Goal: Transaction & Acquisition: Book appointment/travel/reservation

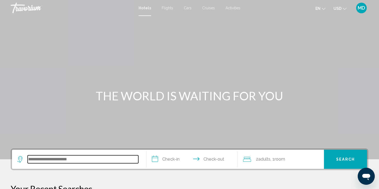
click at [77, 161] on input "Search widget" at bounding box center [83, 159] width 111 height 8
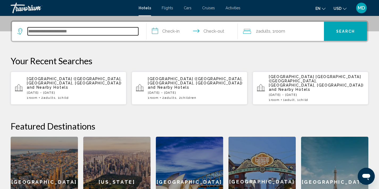
scroll to position [131, 0]
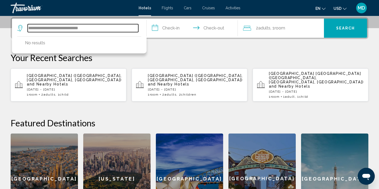
type input "**********"
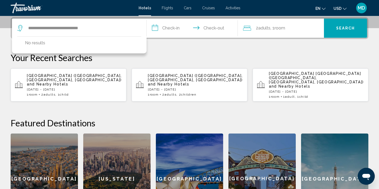
click at [172, 33] on input "**********" at bounding box center [193, 29] width 94 height 21
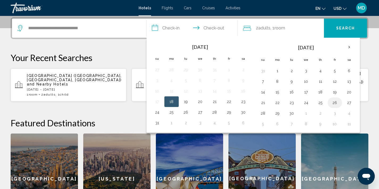
click at [334, 101] on button "26" at bounding box center [334, 102] width 9 height 7
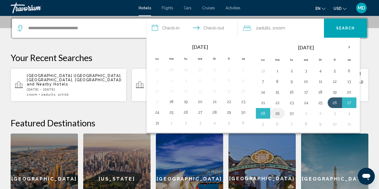
click at [276, 114] on button "29" at bounding box center [277, 113] width 9 height 7
type input "**********"
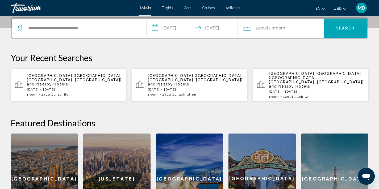
click at [274, 27] on span ", 1 Room rooms" at bounding box center [277, 27] width 15 height 7
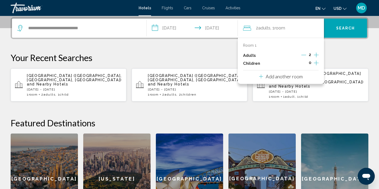
click at [316, 63] on icon "Increment children" at bounding box center [316, 63] width 5 height 5
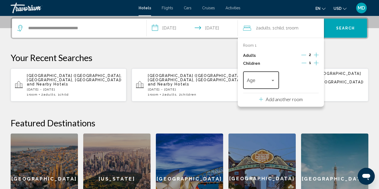
click at [273, 80] on div "Travelers: 2 adults, 1 child" at bounding box center [272, 80] width 3 height 1
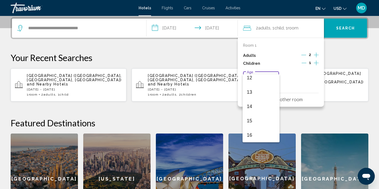
scroll to position [170, 0]
click at [263, 84] on span "12" at bounding box center [261, 84] width 28 height 14
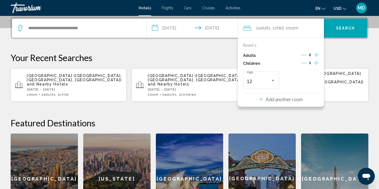
click at [338, 31] on button "Search" at bounding box center [345, 28] width 43 height 19
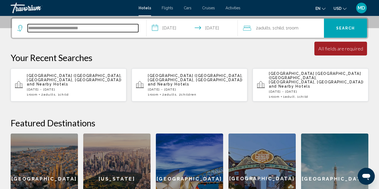
click at [57, 28] on input "**********" at bounding box center [83, 28] width 111 height 8
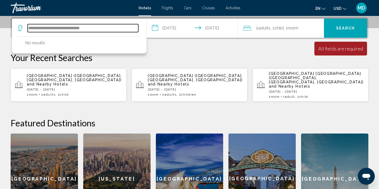
click at [49, 28] on input "**********" at bounding box center [83, 28] width 111 height 8
click at [95, 28] on input "**********" at bounding box center [83, 28] width 111 height 8
type input "*"
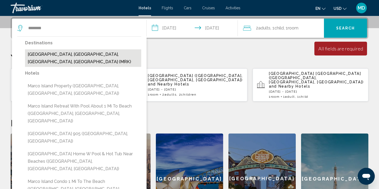
click at [98, 57] on button "Marco Island, Naples, FL, United States (MRK)" at bounding box center [83, 58] width 116 height 18
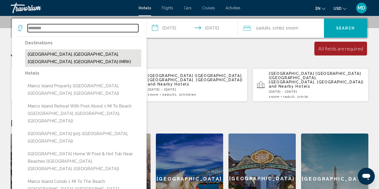
type input "**********"
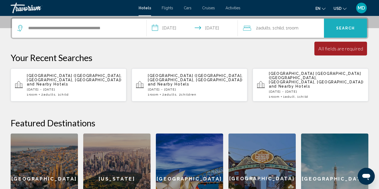
click at [339, 26] on span "Search" at bounding box center [345, 28] width 19 height 4
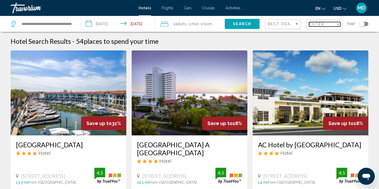
click at [326, 23] on div "Filter" at bounding box center [322, 24] width 27 height 4
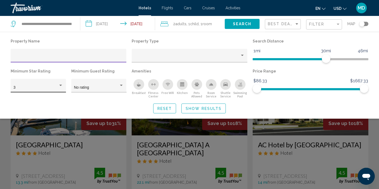
click at [61, 86] on div "Hotel Filters" at bounding box center [60, 85] width 3 height 1
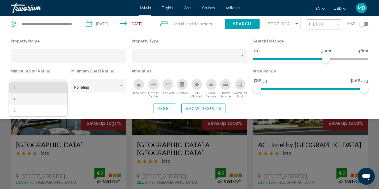
click at [51, 100] on span "4" at bounding box center [39, 99] width 50 height 11
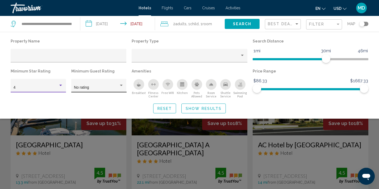
click at [122, 85] on div "Hotel Filters" at bounding box center [121, 85] width 3 height 1
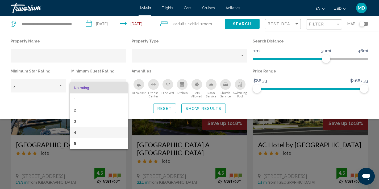
click at [104, 136] on span "4" at bounding box center [99, 132] width 50 height 11
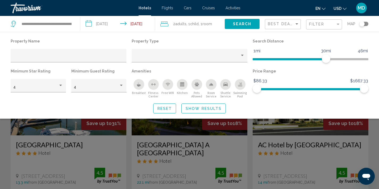
click at [129, 124] on div "Search widget" at bounding box center [189, 134] width 379 height 109
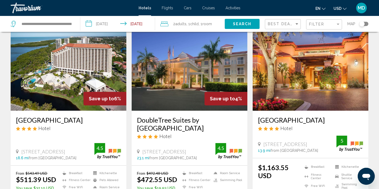
scroll to position [621, 0]
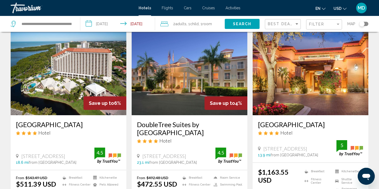
click at [82, 72] on img "Main content" at bounding box center [69, 72] width 116 height 85
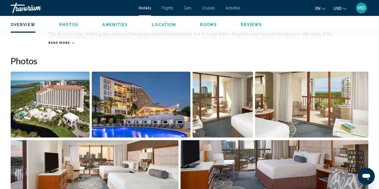
scroll to position [242, 0]
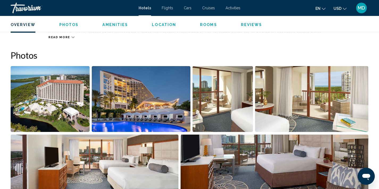
click at [130, 111] on img "Open full-screen image slider" at bounding box center [141, 99] width 99 height 66
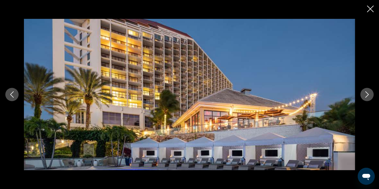
click at [365, 92] on icon "Next image" at bounding box center [367, 94] width 6 height 6
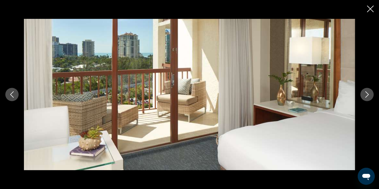
click at [365, 92] on icon "Next image" at bounding box center [367, 94] width 6 height 6
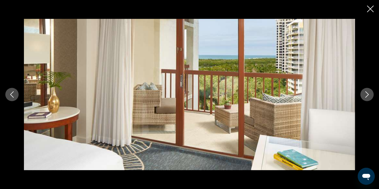
click at [365, 92] on icon "Next image" at bounding box center [367, 94] width 6 height 6
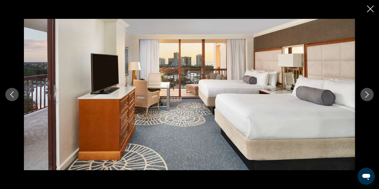
click at [365, 92] on icon "Next image" at bounding box center [367, 94] width 6 height 6
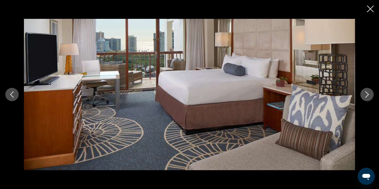
click at [365, 92] on icon "Next image" at bounding box center [367, 94] width 6 height 6
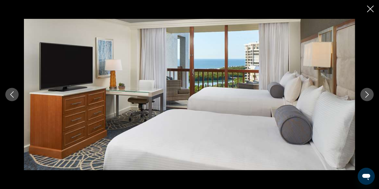
click at [365, 92] on icon "Next image" at bounding box center [367, 94] width 6 height 6
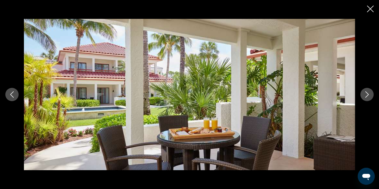
click at [363, 92] on button "Next image" at bounding box center [366, 94] width 13 height 13
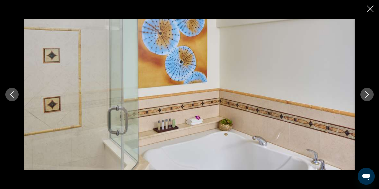
click at [363, 92] on button "Next image" at bounding box center [366, 94] width 13 height 13
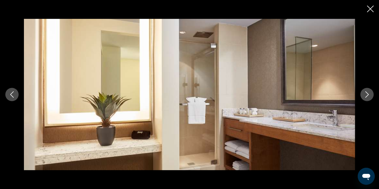
click at [363, 92] on button "Next image" at bounding box center [366, 94] width 13 height 13
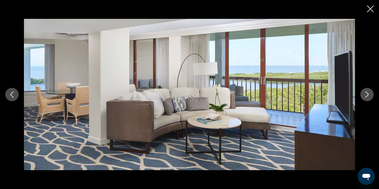
click at [363, 92] on button "Next image" at bounding box center [366, 94] width 13 height 13
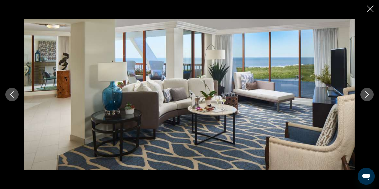
click at [363, 92] on button "Next image" at bounding box center [366, 94] width 13 height 13
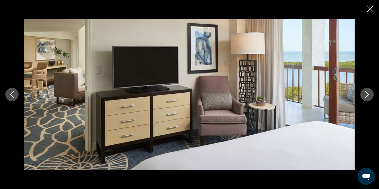
click at [363, 92] on button "Next image" at bounding box center [366, 94] width 13 height 13
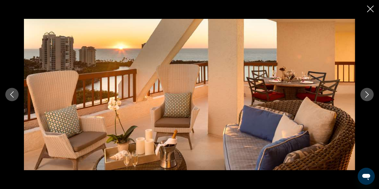
click at [363, 92] on button "Next image" at bounding box center [366, 94] width 13 height 13
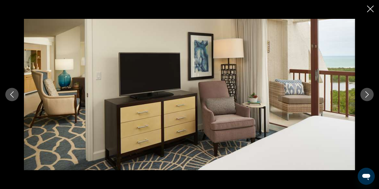
click at [363, 92] on button "Next image" at bounding box center [366, 94] width 13 height 13
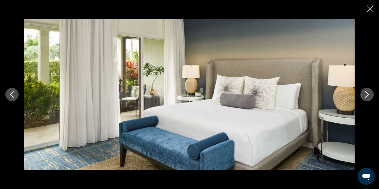
click at [363, 92] on button "Next image" at bounding box center [366, 94] width 13 height 13
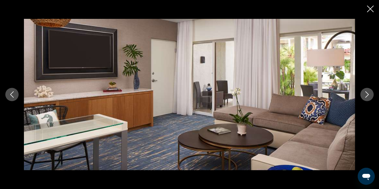
click at [363, 92] on button "Next image" at bounding box center [366, 94] width 13 height 13
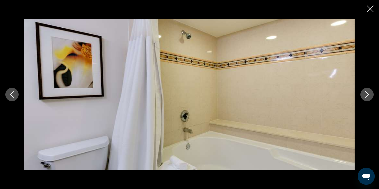
click at [363, 92] on button "Next image" at bounding box center [366, 94] width 13 height 13
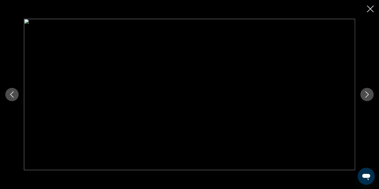
click at [363, 92] on button "Next image" at bounding box center [366, 94] width 13 height 13
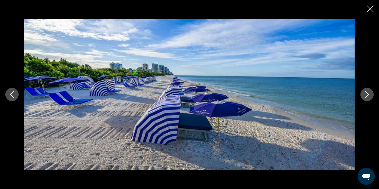
click at [363, 92] on button "Next image" at bounding box center [366, 94] width 13 height 13
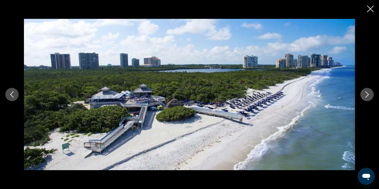
click at [362, 92] on button "Next image" at bounding box center [366, 94] width 13 height 13
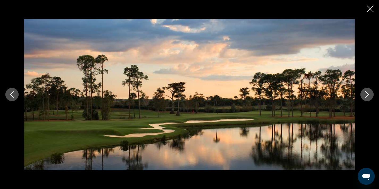
click at [369, 9] on icon "Close slideshow" at bounding box center [370, 9] width 7 height 7
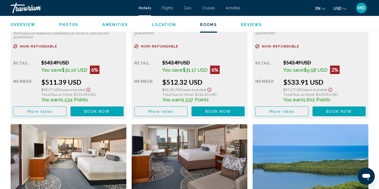
scroll to position [824, 0]
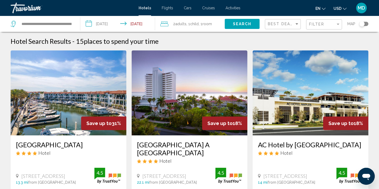
click at [74, 23] on div "**********" at bounding box center [43, 24] width 64 height 16
click at [67, 21] on input "**********" at bounding box center [46, 24] width 51 height 8
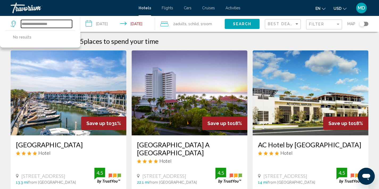
click at [63, 25] on input "**********" at bounding box center [46, 24] width 51 height 8
type input "*"
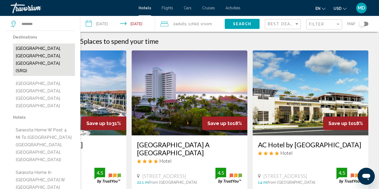
click at [48, 50] on button "[GEOGRAPHIC_DATA], [GEOGRAPHIC_DATA], [GEOGRAPHIC_DATA] (SRQ)" at bounding box center [44, 60] width 62 height 32
type input "**********"
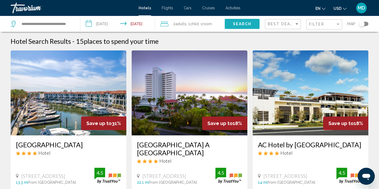
click at [237, 25] on span "Search" at bounding box center [242, 24] width 19 height 4
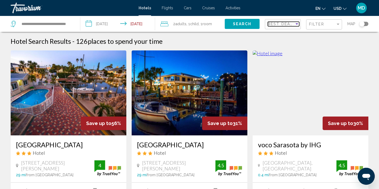
click at [285, 23] on span "Best Deals" at bounding box center [282, 24] width 28 height 4
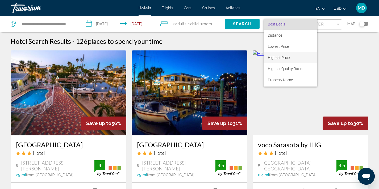
click at [273, 56] on span "Highest Price" at bounding box center [279, 58] width 22 height 4
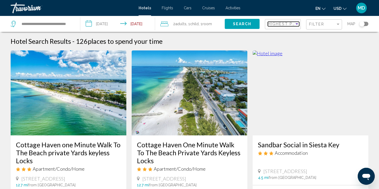
click at [296, 25] on div "Sort by" at bounding box center [296, 24] width 5 height 4
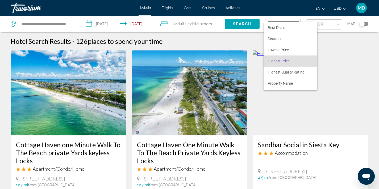
scroll to position [10, 0]
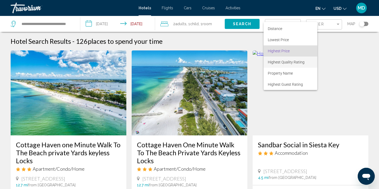
click at [283, 61] on span "Highest Quality Rating" at bounding box center [286, 62] width 37 height 4
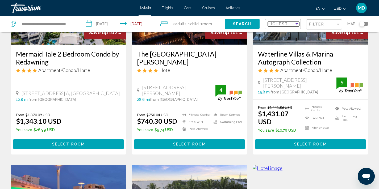
scroll to position [315, 0]
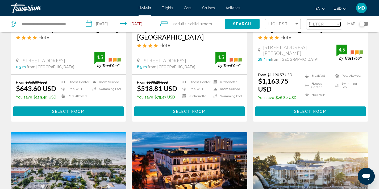
click at [321, 23] on span "Filter" at bounding box center [316, 24] width 15 height 4
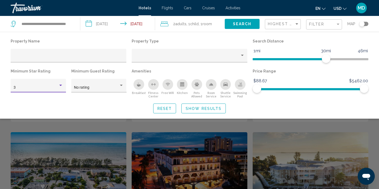
click at [61, 86] on div "Hotel Filters" at bounding box center [60, 85] width 3 height 1
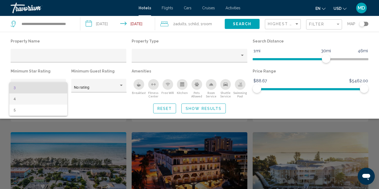
click at [53, 100] on span "4" at bounding box center [39, 99] width 50 height 11
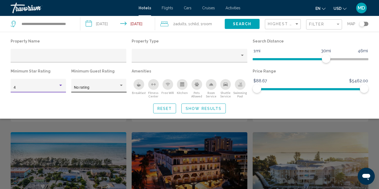
click at [122, 85] on div "Hotel Filters" at bounding box center [121, 85] width 5 height 4
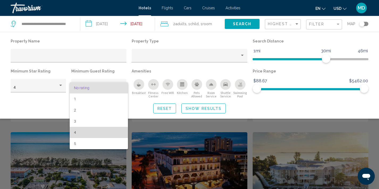
click at [87, 133] on span "4" at bounding box center [99, 132] width 50 height 11
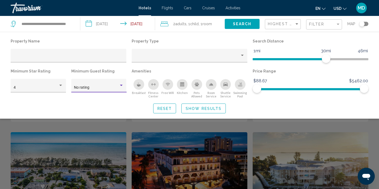
scroll to position [118, 0]
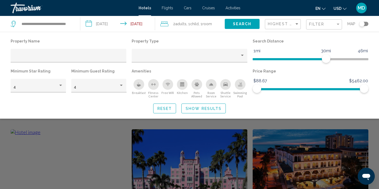
click at [128, 104] on div "Reset Show Results" at bounding box center [189, 109] width 357 height 10
click at [121, 149] on div "Search widget" at bounding box center [189, 134] width 379 height 109
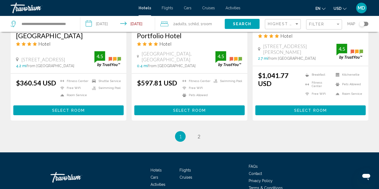
scroll to position [727, 0]
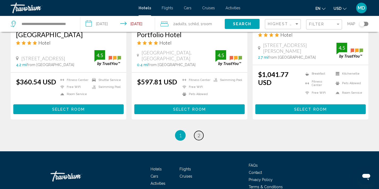
click at [197, 133] on span "2" at bounding box center [198, 136] width 3 height 6
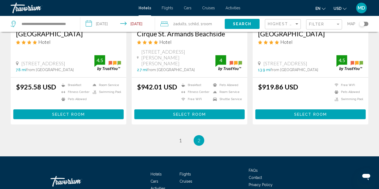
scroll to position [138, 0]
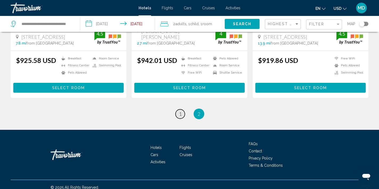
click at [179, 111] on span "1" at bounding box center [180, 114] width 3 height 6
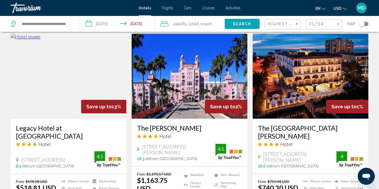
scroll to position [175, 0]
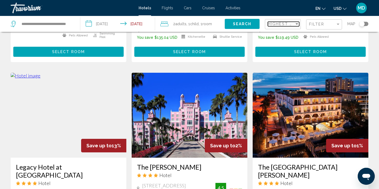
click at [285, 24] on span "Highest Quality Rating" at bounding box center [298, 24] width 60 height 4
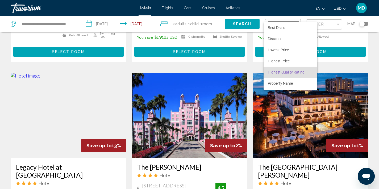
scroll to position [10, 0]
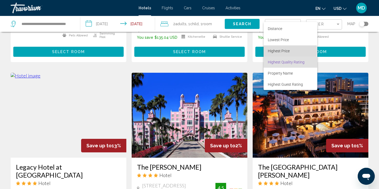
click at [285, 51] on span "Highest Price" at bounding box center [279, 51] width 22 height 4
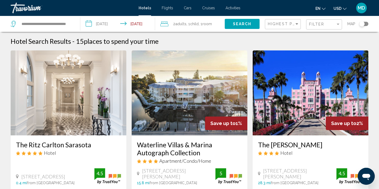
click at [290, 104] on img "Main content" at bounding box center [310, 92] width 116 height 85
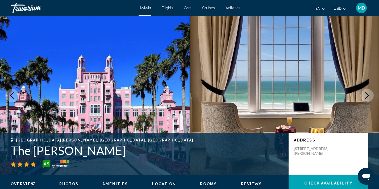
scroll to position [1, 0]
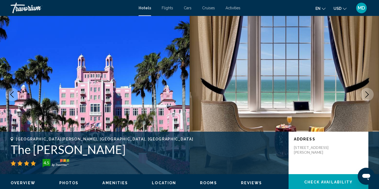
click at [367, 94] on icon "Next image" at bounding box center [366, 94] width 3 height 6
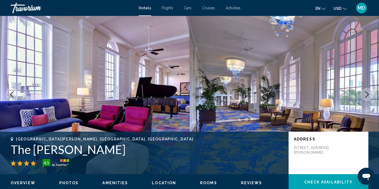
click at [367, 94] on icon "Next image" at bounding box center [366, 94] width 3 height 6
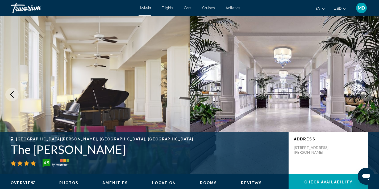
click at [367, 94] on icon "Next image" at bounding box center [366, 94] width 3 height 6
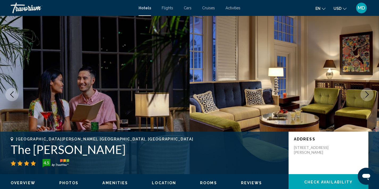
click at [367, 94] on icon "Next image" at bounding box center [366, 94] width 3 height 6
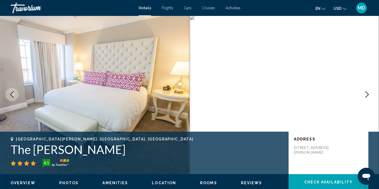
click at [367, 95] on icon "Next image" at bounding box center [367, 94] width 6 height 6
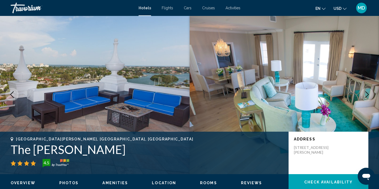
click at [367, 95] on icon "Next image" at bounding box center [367, 94] width 6 height 6
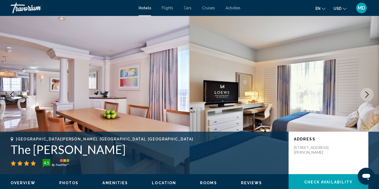
click at [367, 95] on icon "Next image" at bounding box center [367, 94] width 6 height 6
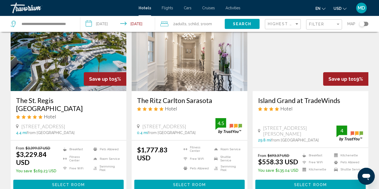
scroll to position [34, 0]
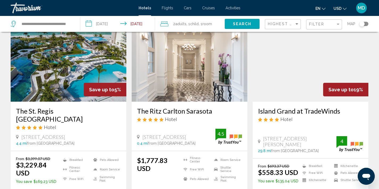
click at [62, 86] on img "Main content" at bounding box center [69, 59] width 116 height 85
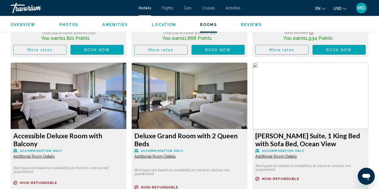
scroll to position [1236, 0]
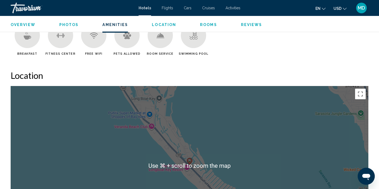
scroll to position [428, 0]
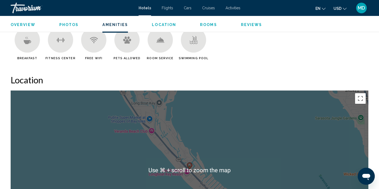
click at [113, 155] on div "To activate drag with keyboard, press Alt + Enter. Once in keyboard drag state,…" at bounding box center [189, 170] width 357 height 159
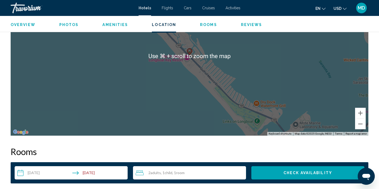
scroll to position [562, 0]
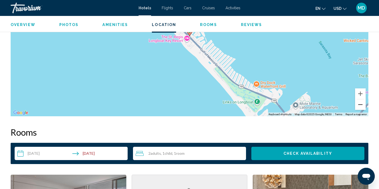
click at [361, 109] on button "Zoom out" at bounding box center [360, 104] width 11 height 11
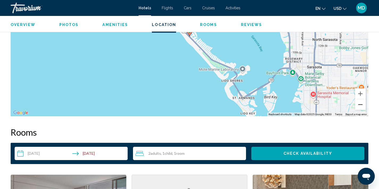
click at [361, 104] on button "Zoom out" at bounding box center [360, 104] width 11 height 11
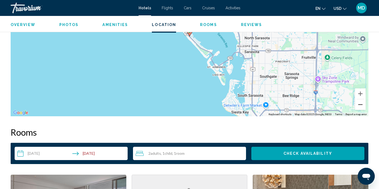
click at [361, 106] on button "Zoom out" at bounding box center [360, 104] width 11 height 11
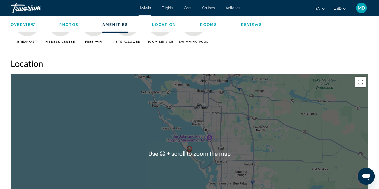
scroll to position [445, 0]
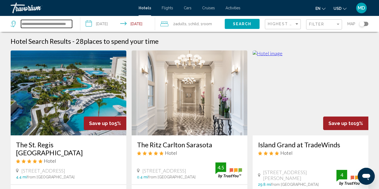
click at [36, 23] on input "**********" at bounding box center [46, 24] width 51 height 8
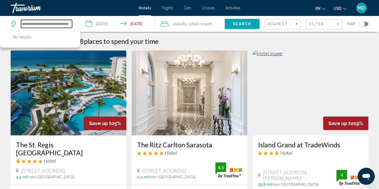
type input "**********"
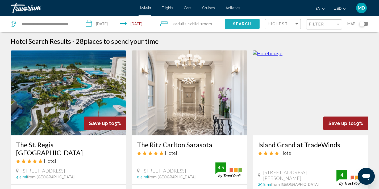
click at [243, 24] on span "Search" at bounding box center [242, 24] width 19 height 4
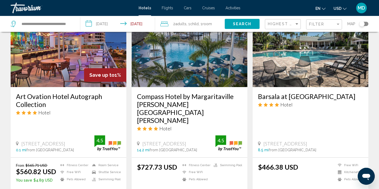
scroll to position [657, 0]
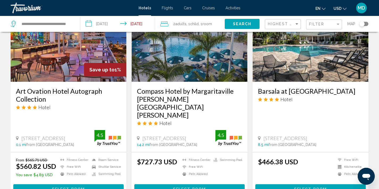
click at [192, 65] on img "Main content" at bounding box center [190, 39] width 116 height 85
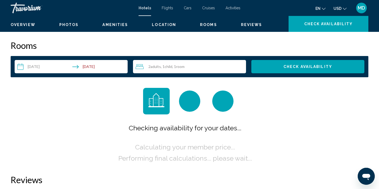
scroll to position [1, 0]
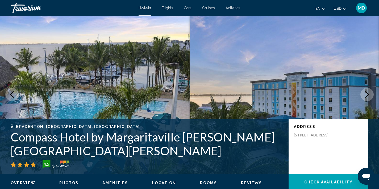
click at [368, 94] on icon "Next image" at bounding box center [367, 94] width 6 height 6
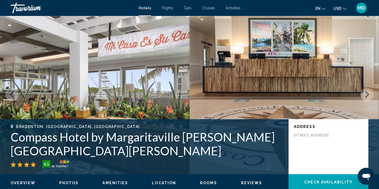
click at [368, 94] on icon "Next image" at bounding box center [367, 94] width 6 height 6
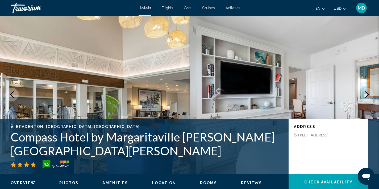
click at [368, 94] on icon "Next image" at bounding box center [367, 94] width 6 height 6
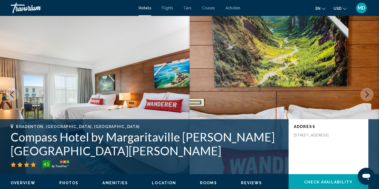
click at [367, 94] on icon "Next image" at bounding box center [367, 94] width 6 height 6
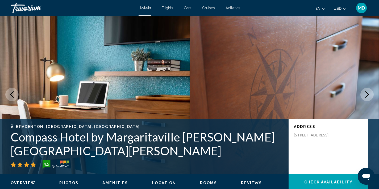
click at [367, 94] on icon "Next image" at bounding box center [367, 94] width 6 height 6
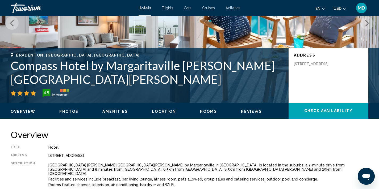
scroll to position [0, 0]
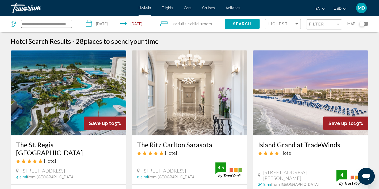
click at [55, 25] on input "**********" at bounding box center [46, 24] width 51 height 8
click at [37, 24] on input "**********" at bounding box center [46, 24] width 51 height 8
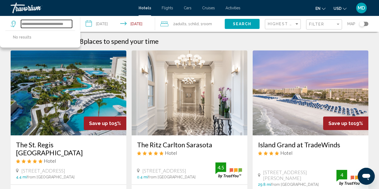
type input "**********"
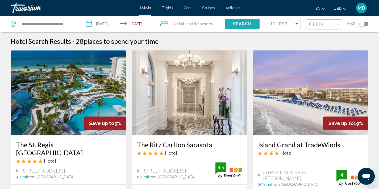
click at [246, 24] on span "Search" at bounding box center [242, 24] width 19 height 4
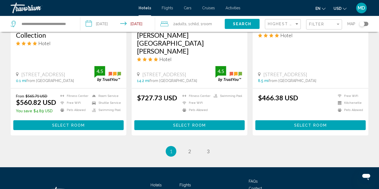
scroll to position [745, 0]
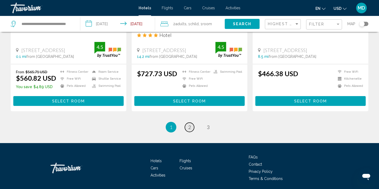
click at [190, 124] on span "2" at bounding box center [189, 127] width 3 height 6
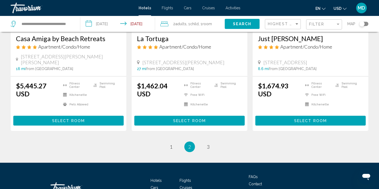
scroll to position [693, 0]
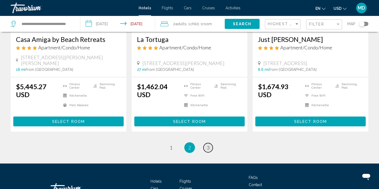
click at [208, 145] on span "3" at bounding box center [208, 148] width 3 height 6
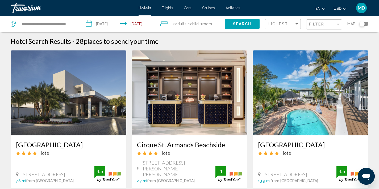
click at [142, 26] on input "**********" at bounding box center [118, 25] width 77 height 18
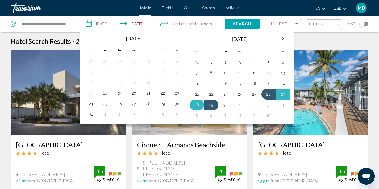
click at [199, 106] on button "28" at bounding box center [196, 104] width 9 height 7
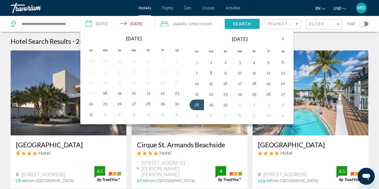
click at [240, 22] on span "Search" at bounding box center [242, 24] width 19 height 4
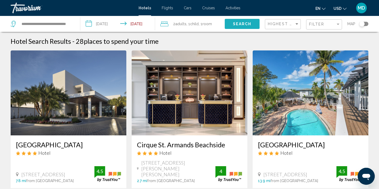
click at [240, 23] on span "Search" at bounding box center [242, 24] width 19 height 4
click at [138, 23] on input "**********" at bounding box center [118, 25] width 77 height 18
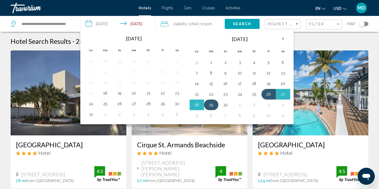
click at [210, 105] on button "29" at bounding box center [211, 104] width 9 height 7
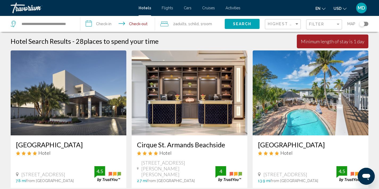
click at [102, 26] on input "**********" at bounding box center [118, 25] width 77 height 18
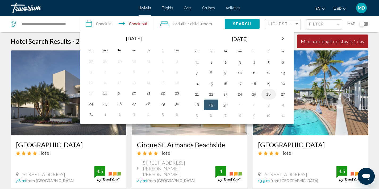
click at [269, 93] on button "26" at bounding box center [268, 94] width 9 height 7
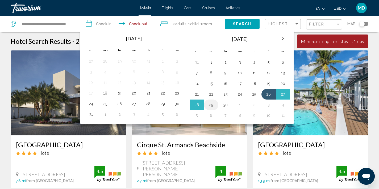
click at [211, 104] on button "29" at bounding box center [211, 104] width 9 height 7
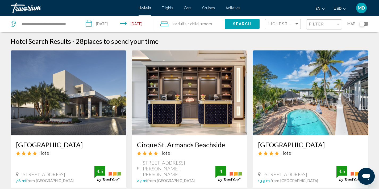
click at [137, 21] on input "**********" at bounding box center [118, 25] width 77 height 18
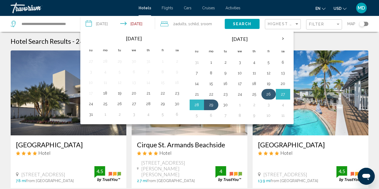
click at [266, 94] on button "26" at bounding box center [268, 94] width 9 height 7
click at [196, 104] on button "28" at bounding box center [196, 104] width 9 height 7
type input "**********"
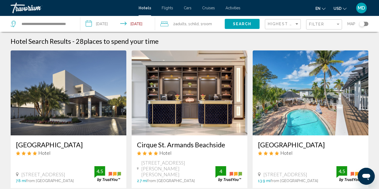
click at [236, 24] on span "Search" at bounding box center [242, 24] width 19 height 4
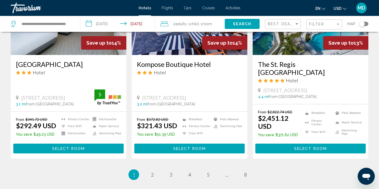
scroll to position [691, 0]
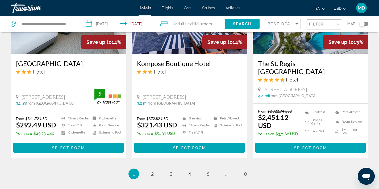
click at [279, 21] on div "Best Deals" at bounding box center [283, 24] width 31 height 10
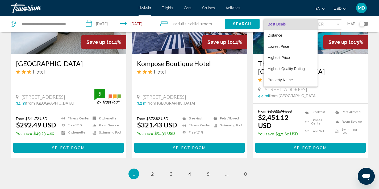
click at [326, 22] on div at bounding box center [189, 94] width 379 height 189
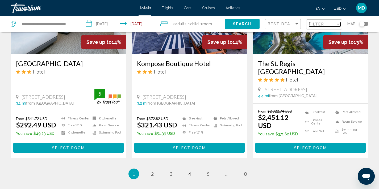
click at [324, 24] on div "Filter" at bounding box center [322, 24] width 27 height 4
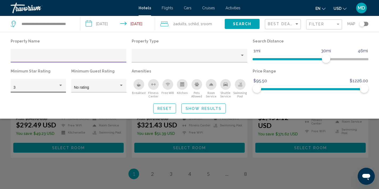
click at [60, 85] on div "Hotel Filters" at bounding box center [60, 85] width 3 height 1
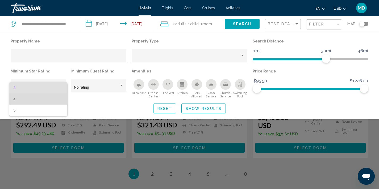
click at [51, 99] on span "4" at bounding box center [39, 99] width 50 height 11
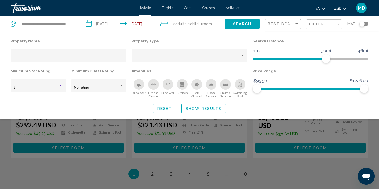
scroll to position [106, 0]
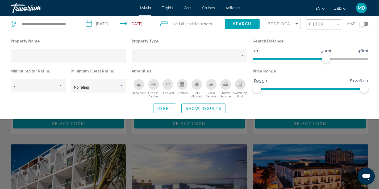
click at [119, 86] on div "Hotel Filters" at bounding box center [121, 85] width 5 height 4
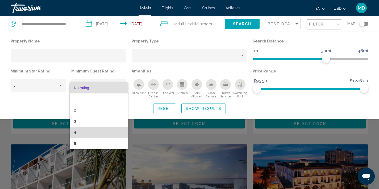
click at [94, 133] on span "4" at bounding box center [99, 132] width 50 height 11
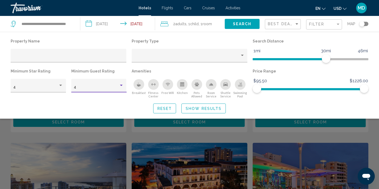
click at [108, 141] on div "Search widget" at bounding box center [189, 134] width 379 height 109
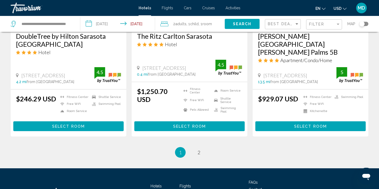
scroll to position [745, 0]
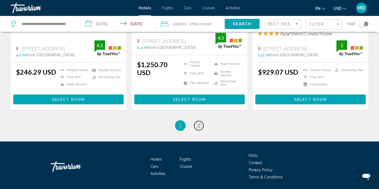
click at [198, 121] on link "page 2" at bounding box center [198, 125] width 9 height 9
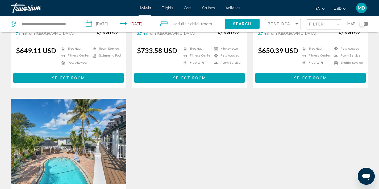
scroll to position [141, 0]
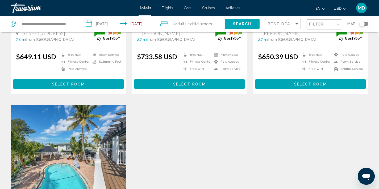
click at [201, 82] on span "Select Room" at bounding box center [189, 84] width 33 height 4
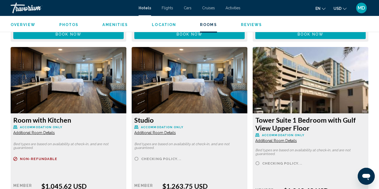
scroll to position [1798, 0]
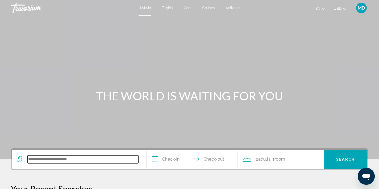
click at [51, 162] on input "Search widget" at bounding box center [83, 159] width 111 height 8
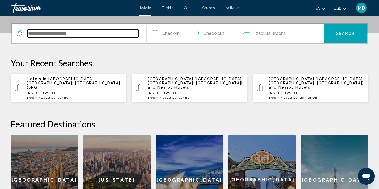
scroll to position [131, 0]
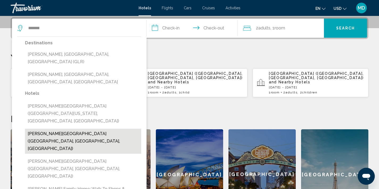
click at [64, 129] on button "[PERSON_NAME][GEOGRAPHIC_DATA] ([GEOGRAPHIC_DATA], [GEOGRAPHIC_DATA], [GEOGRAPH…" at bounding box center [83, 141] width 116 height 25
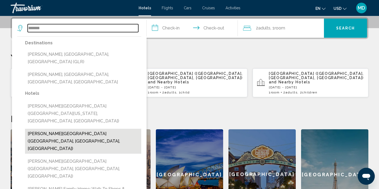
type input "**********"
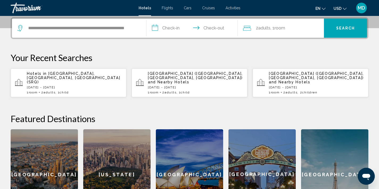
click at [174, 32] on input "**********" at bounding box center [193, 29] width 94 height 21
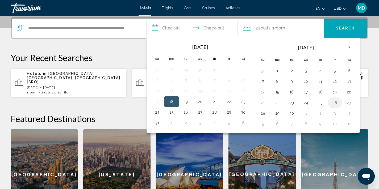
click at [337, 103] on button "26" at bounding box center [334, 102] width 9 height 7
click at [264, 115] on button "28" at bounding box center [263, 113] width 9 height 7
type input "**********"
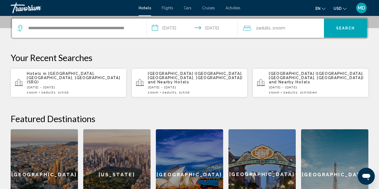
click at [266, 26] on span "Adults" at bounding box center [264, 28] width 12 height 5
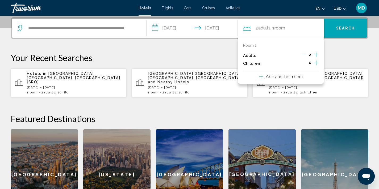
click at [314, 63] on icon "Increment children" at bounding box center [316, 63] width 5 height 5
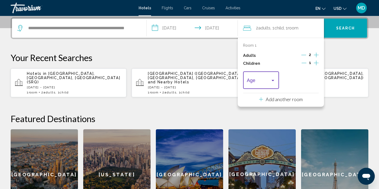
click at [272, 80] on div "Travelers: 2 adults, 1 child" at bounding box center [272, 80] width 3 height 1
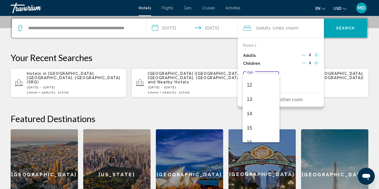
scroll to position [169, 0]
click at [264, 85] on span "12" at bounding box center [261, 84] width 28 height 14
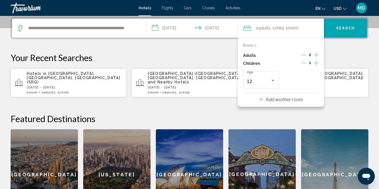
click at [316, 62] on icon "Increment children" at bounding box center [316, 63] width 5 height 5
click at [314, 79] on div "Travelers: 2 adults, 2 children" at bounding box center [312, 80] width 5 height 4
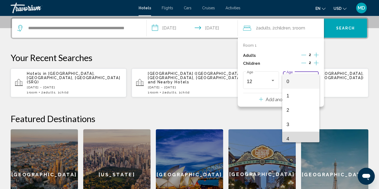
click at [291, 137] on span "4" at bounding box center [300, 139] width 28 height 14
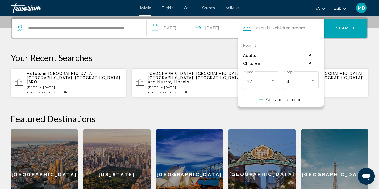
click at [345, 23] on button "Search" at bounding box center [345, 28] width 43 height 19
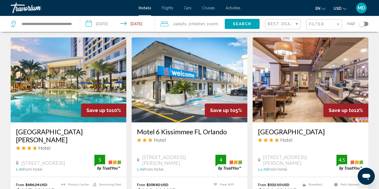
scroll to position [640, 0]
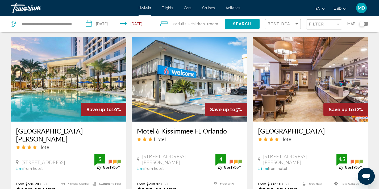
click at [68, 85] on img "Main content" at bounding box center [69, 79] width 116 height 85
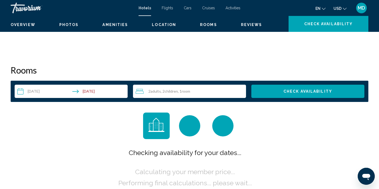
scroll to position [1, 0]
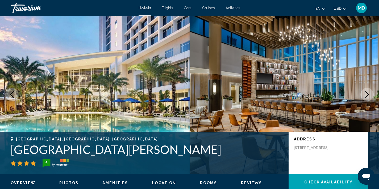
click at [365, 96] on icon "Next image" at bounding box center [367, 94] width 6 height 6
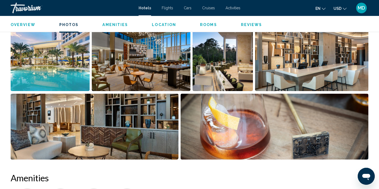
scroll to position [282, 0]
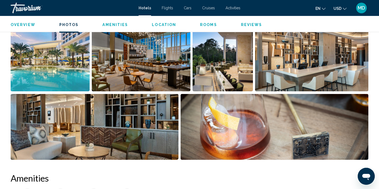
click at [166, 75] on img "Open full-screen image slider" at bounding box center [141, 59] width 99 height 66
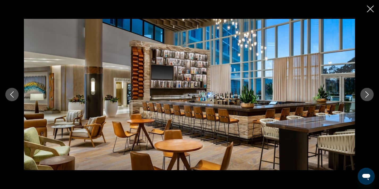
click at [365, 98] on button "Next image" at bounding box center [366, 94] width 13 height 13
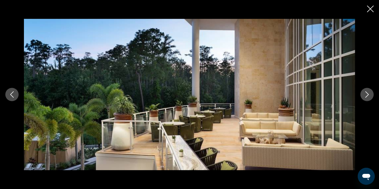
click at [365, 98] on button "Next image" at bounding box center [366, 94] width 13 height 13
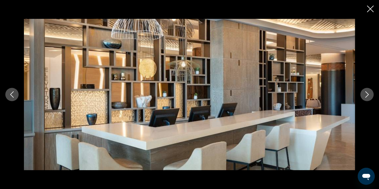
click at [365, 98] on button "Next image" at bounding box center [366, 94] width 13 height 13
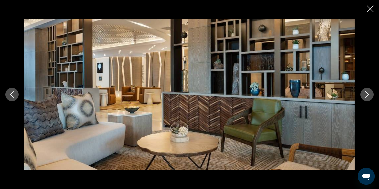
click at [365, 98] on button "Next image" at bounding box center [366, 94] width 13 height 13
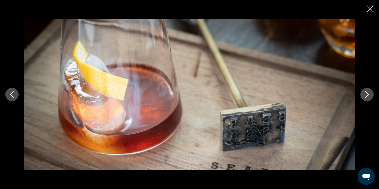
click at [365, 98] on button "Next image" at bounding box center [366, 94] width 13 height 13
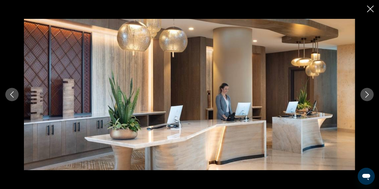
click at [365, 98] on button "Next image" at bounding box center [366, 94] width 13 height 13
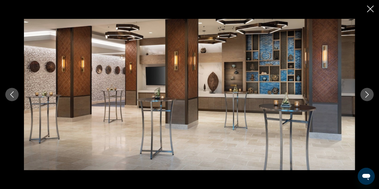
click at [365, 98] on button "Next image" at bounding box center [366, 94] width 13 height 13
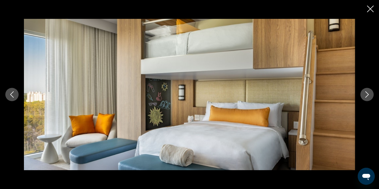
click at [365, 98] on button "Next image" at bounding box center [366, 94] width 13 height 13
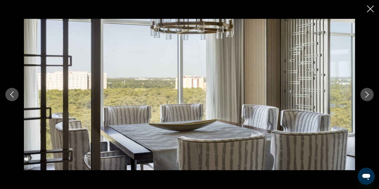
click at [365, 98] on button "Next image" at bounding box center [366, 94] width 13 height 13
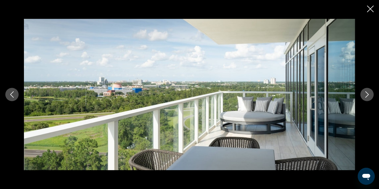
click at [365, 98] on button "Next image" at bounding box center [366, 94] width 13 height 13
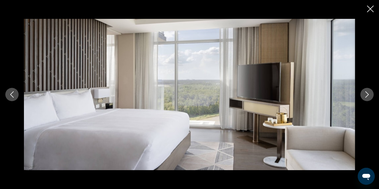
click at [365, 98] on button "Next image" at bounding box center [366, 94] width 13 height 13
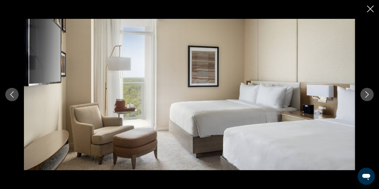
click at [365, 98] on button "Next image" at bounding box center [366, 94] width 13 height 13
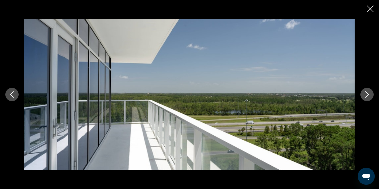
click at [365, 98] on button "Next image" at bounding box center [366, 94] width 13 height 13
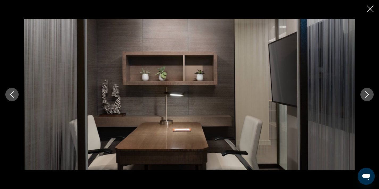
click at [12, 94] on icon "Previous image" at bounding box center [12, 94] width 6 height 6
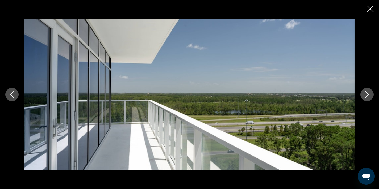
click at [365, 95] on icon "Next image" at bounding box center [367, 94] width 6 height 6
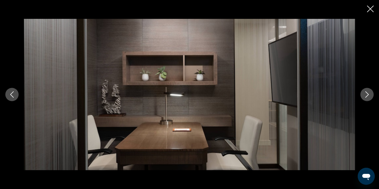
click at [365, 95] on icon "Next image" at bounding box center [367, 94] width 6 height 6
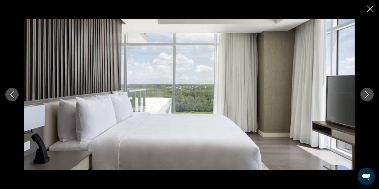
click at [365, 95] on icon "Next image" at bounding box center [367, 94] width 6 height 6
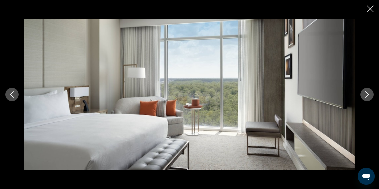
click at [365, 95] on icon "Next image" at bounding box center [367, 94] width 6 height 6
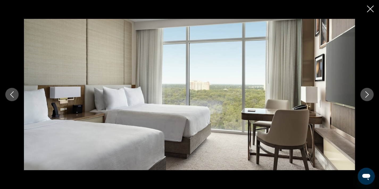
click at [365, 95] on icon "Next image" at bounding box center [367, 94] width 6 height 6
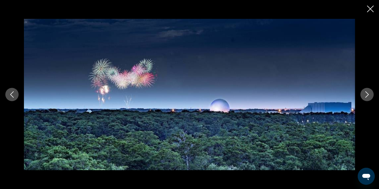
click at [365, 95] on icon "Next image" at bounding box center [367, 94] width 6 height 6
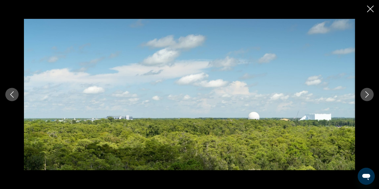
click at [365, 95] on icon "Next image" at bounding box center [367, 94] width 6 height 6
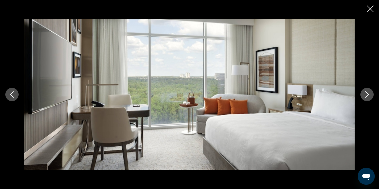
click at [9, 93] on icon "Previous image" at bounding box center [12, 94] width 6 height 6
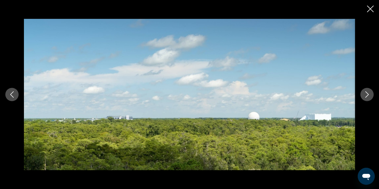
click at [9, 93] on icon "Previous image" at bounding box center [12, 94] width 6 height 6
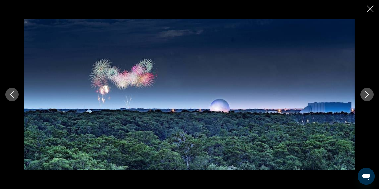
click at [367, 96] on icon "Next image" at bounding box center [366, 94] width 3 height 6
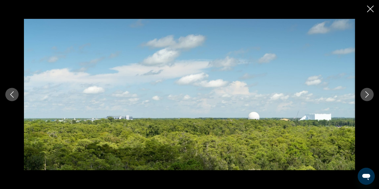
click at [367, 96] on icon "Next image" at bounding box center [366, 94] width 3 height 6
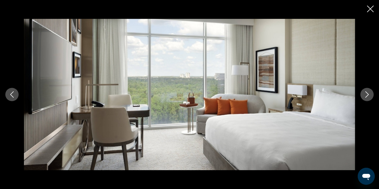
click at [367, 96] on icon "Next image" at bounding box center [366, 94] width 3 height 6
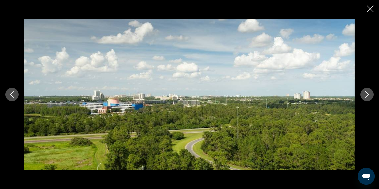
click at [367, 96] on icon "Next image" at bounding box center [366, 94] width 3 height 6
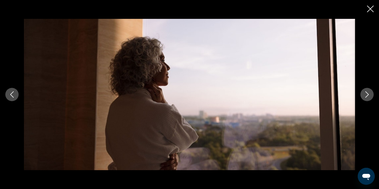
click at [367, 96] on icon "Next image" at bounding box center [366, 94] width 3 height 6
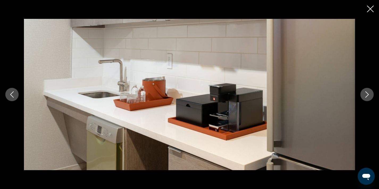
click at [367, 96] on icon "Next image" at bounding box center [366, 94] width 3 height 6
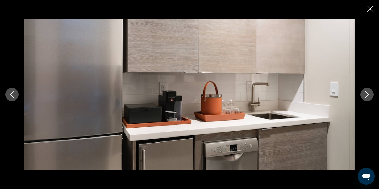
click at [367, 96] on icon "Next image" at bounding box center [366, 94] width 3 height 6
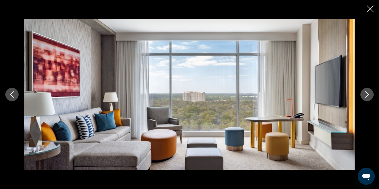
click at [13, 94] on icon "Previous image" at bounding box center [12, 94] width 6 height 6
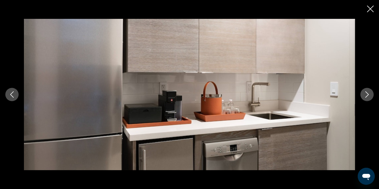
click at [13, 94] on icon "Previous image" at bounding box center [12, 94] width 6 height 6
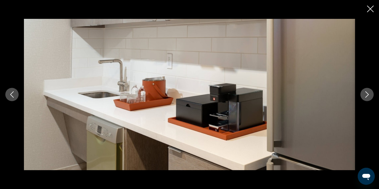
click at [369, 8] on icon "Close slideshow" at bounding box center [370, 9] width 7 height 7
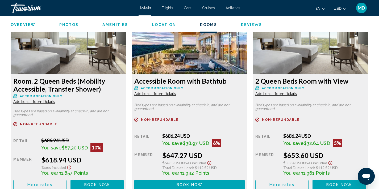
scroll to position [934, 0]
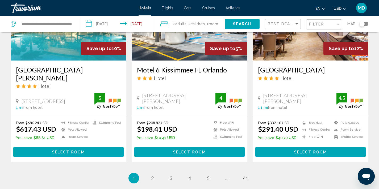
scroll to position [739, 0]
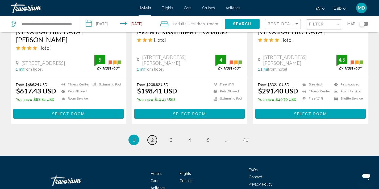
click at [151, 136] on link "page 2" at bounding box center [151, 140] width 9 height 9
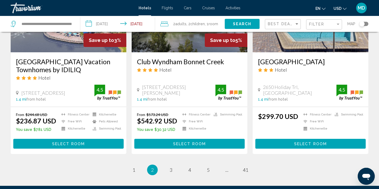
scroll to position [731, 0]
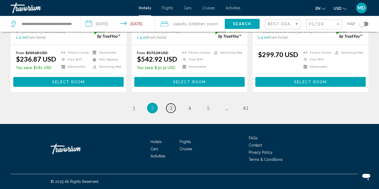
click at [171, 108] on span "3" at bounding box center [171, 108] width 3 height 6
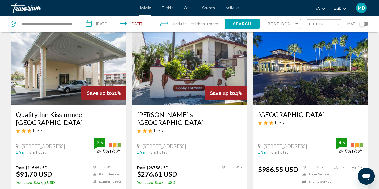
scroll to position [684, 0]
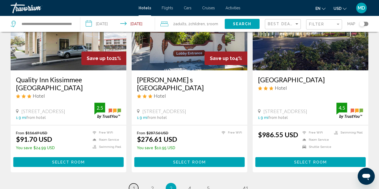
click at [134, 185] on span "1" at bounding box center [133, 188] width 3 height 6
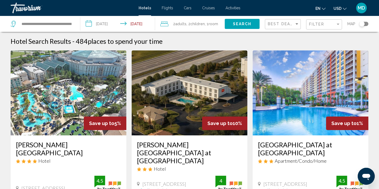
click at [66, 128] on img "Main content" at bounding box center [69, 92] width 116 height 85
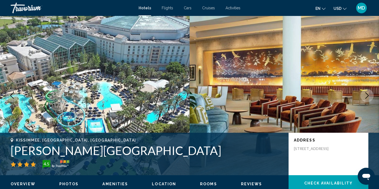
scroll to position [1, 0]
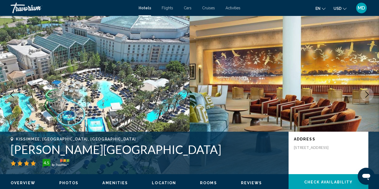
click at [366, 95] on icon "Next image" at bounding box center [367, 94] width 6 height 6
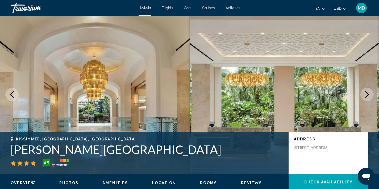
click at [366, 95] on icon "Next image" at bounding box center [367, 94] width 6 height 6
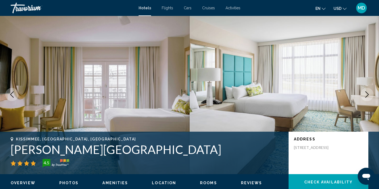
click at [366, 95] on icon "Next image" at bounding box center [367, 94] width 6 height 6
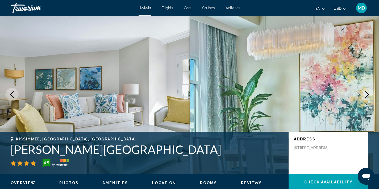
click at [366, 95] on icon "Next image" at bounding box center [367, 94] width 6 height 6
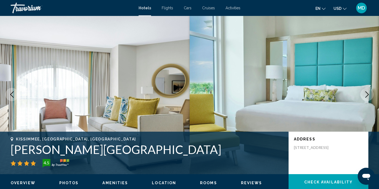
click at [366, 95] on icon "Next image" at bounding box center [367, 94] width 6 height 6
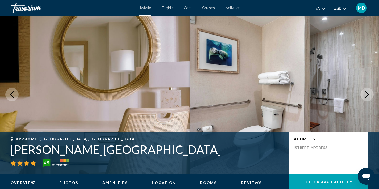
click at [366, 95] on icon "Next image" at bounding box center [367, 94] width 6 height 6
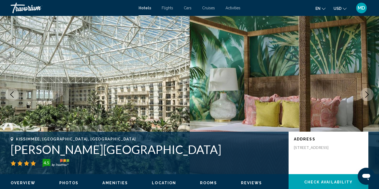
click at [366, 95] on icon "Next image" at bounding box center [367, 94] width 6 height 6
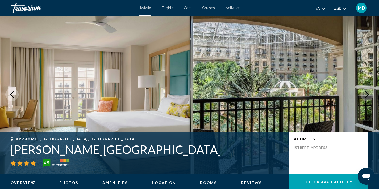
click at [366, 95] on icon "Next image" at bounding box center [367, 94] width 6 height 6
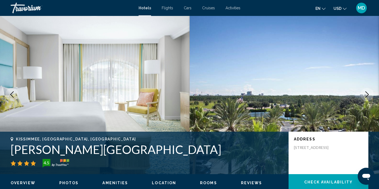
click at [366, 95] on icon "Next image" at bounding box center [367, 94] width 6 height 6
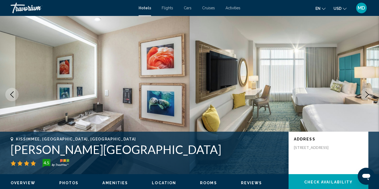
click at [366, 95] on icon "Next image" at bounding box center [367, 94] width 6 height 6
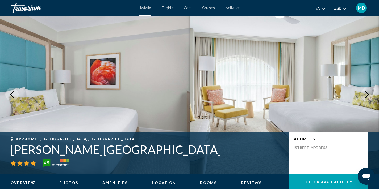
click at [366, 95] on icon "Next image" at bounding box center [367, 94] width 6 height 6
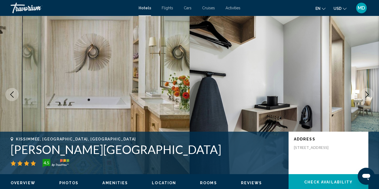
click at [366, 95] on icon "Next image" at bounding box center [367, 94] width 6 height 6
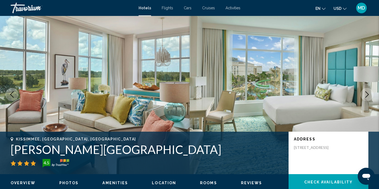
click at [366, 95] on icon "Next image" at bounding box center [367, 94] width 6 height 6
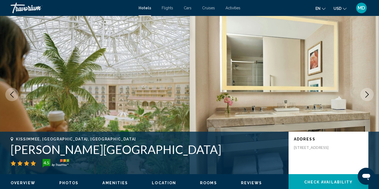
click at [366, 98] on icon "Next image" at bounding box center [367, 94] width 6 height 6
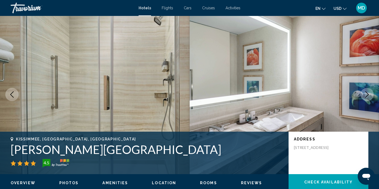
click at [366, 98] on icon "Next image" at bounding box center [367, 94] width 6 height 6
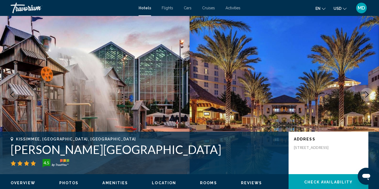
click at [366, 98] on icon "Next image" at bounding box center [367, 94] width 6 height 6
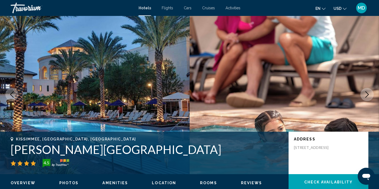
click at [366, 98] on icon "Next image" at bounding box center [367, 94] width 6 height 6
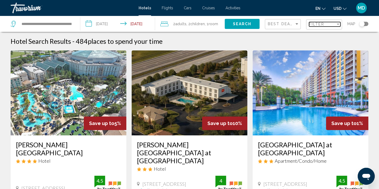
click at [317, 23] on span "Filter" at bounding box center [316, 24] width 15 height 4
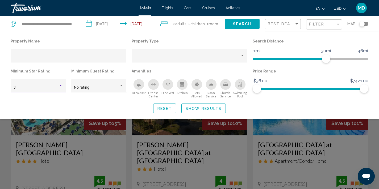
click at [59, 86] on div "Hotel Filters" at bounding box center [60, 85] width 5 height 4
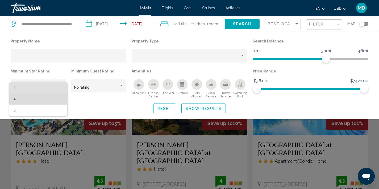
click at [46, 102] on span "4" at bounding box center [39, 99] width 50 height 11
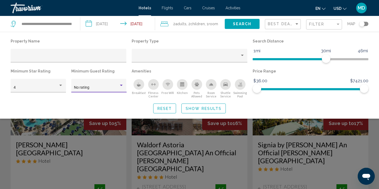
click at [119, 85] on div "Hotel Filters" at bounding box center [121, 85] width 5 height 4
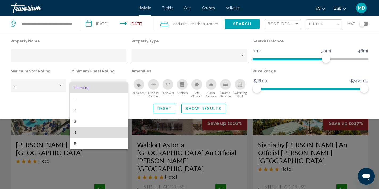
click at [95, 132] on span "4" at bounding box center [99, 132] width 50 height 11
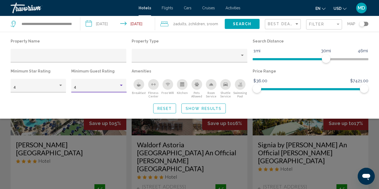
click at [268, 141] on div "Search widget" at bounding box center [189, 134] width 379 height 109
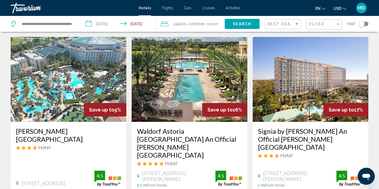
scroll to position [17, 0]
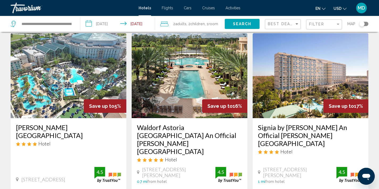
click at [212, 91] on img "Main content" at bounding box center [190, 75] width 116 height 85
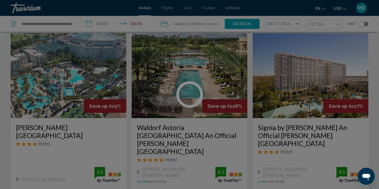
scroll to position [1, 0]
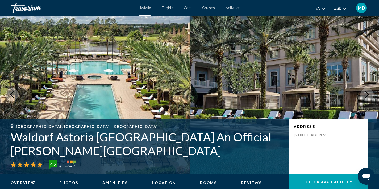
click at [367, 95] on icon "Next image" at bounding box center [367, 94] width 6 height 6
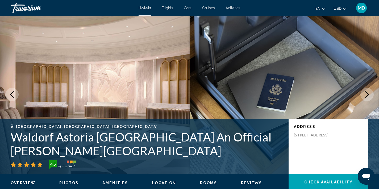
click at [367, 95] on icon "Next image" at bounding box center [367, 94] width 6 height 6
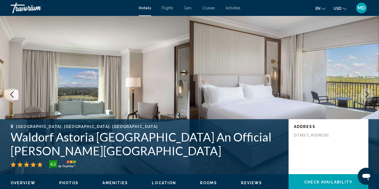
click at [367, 95] on icon "Next image" at bounding box center [367, 94] width 6 height 6
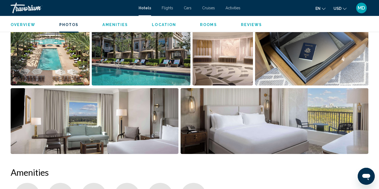
scroll to position [272, 0]
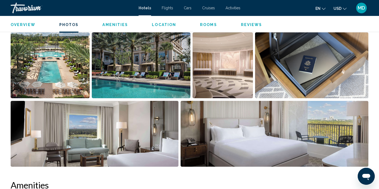
click at [160, 69] on img "Open full-screen image slider" at bounding box center [141, 65] width 99 height 66
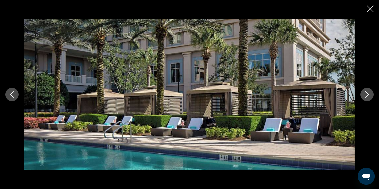
click at [366, 93] on icon "Next image" at bounding box center [367, 94] width 6 height 6
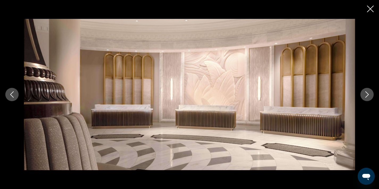
click at [366, 93] on icon "Next image" at bounding box center [367, 94] width 6 height 6
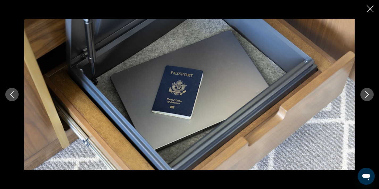
click at [366, 93] on icon "Next image" at bounding box center [367, 94] width 6 height 6
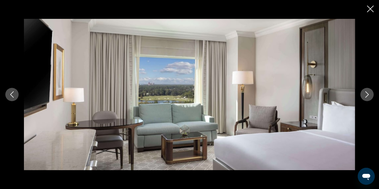
click at [366, 93] on icon "Next image" at bounding box center [367, 94] width 6 height 6
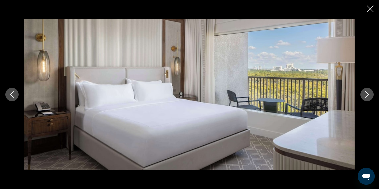
click at [366, 93] on icon "Next image" at bounding box center [367, 94] width 6 height 6
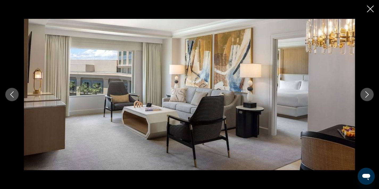
click at [366, 93] on icon "Next image" at bounding box center [367, 94] width 6 height 6
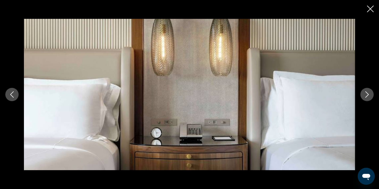
click at [366, 93] on icon "Next image" at bounding box center [367, 94] width 6 height 6
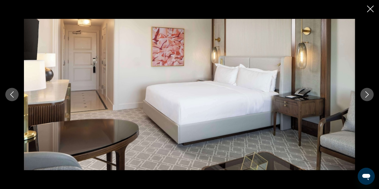
click at [366, 93] on icon "Next image" at bounding box center [367, 94] width 6 height 6
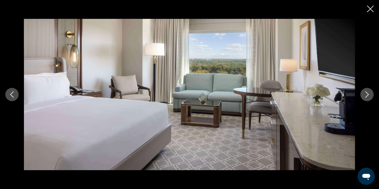
click at [366, 93] on icon "Next image" at bounding box center [367, 94] width 6 height 6
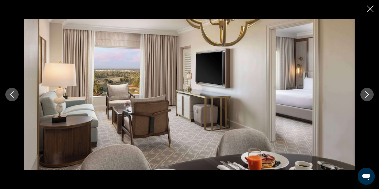
click at [366, 93] on icon "Next image" at bounding box center [367, 94] width 6 height 6
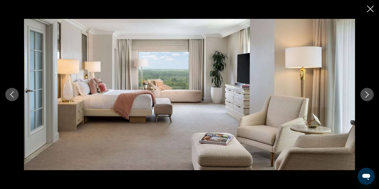
click at [366, 93] on icon "Next image" at bounding box center [367, 94] width 6 height 6
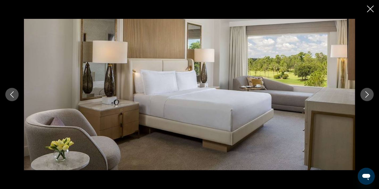
click at [366, 93] on icon "Next image" at bounding box center [367, 94] width 6 height 6
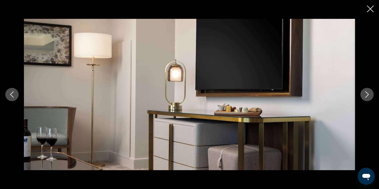
click at [366, 93] on icon "Next image" at bounding box center [367, 94] width 6 height 6
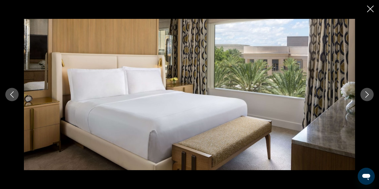
click at [366, 93] on icon "Next image" at bounding box center [367, 94] width 6 height 6
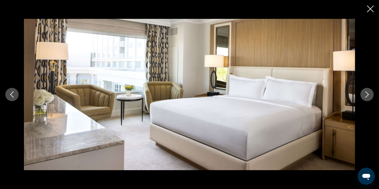
click at [366, 93] on icon "Next image" at bounding box center [367, 94] width 6 height 6
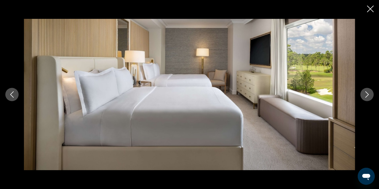
click at [366, 93] on icon "Next image" at bounding box center [367, 94] width 6 height 6
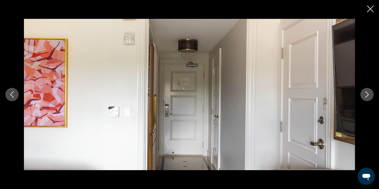
click at [366, 93] on icon "Next image" at bounding box center [367, 94] width 6 height 6
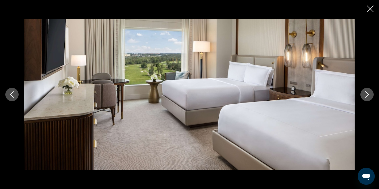
click at [370, 9] on icon "Close slideshow" at bounding box center [370, 9] width 7 height 7
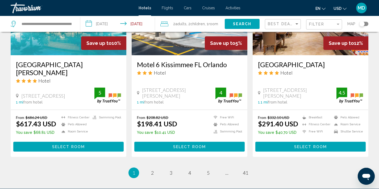
scroll to position [709, 0]
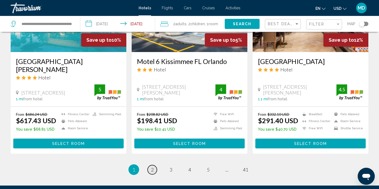
click at [153, 167] on span "2" at bounding box center [152, 170] width 3 height 6
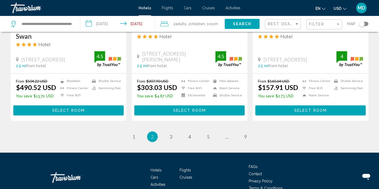
scroll to position [739, 0]
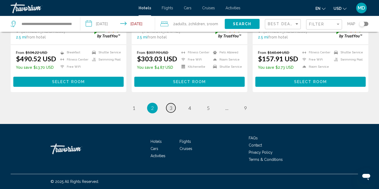
click at [171, 107] on span "3" at bounding box center [171, 108] width 3 height 6
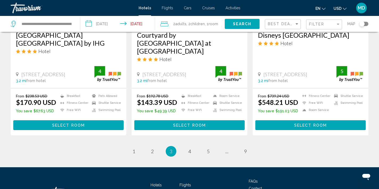
scroll to position [715, 0]
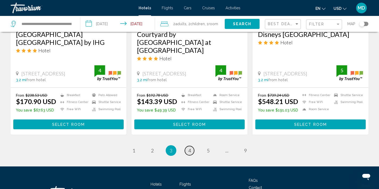
click at [192, 146] on link "page 4" at bounding box center [189, 150] width 9 height 9
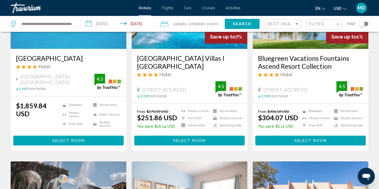
scroll to position [453, 0]
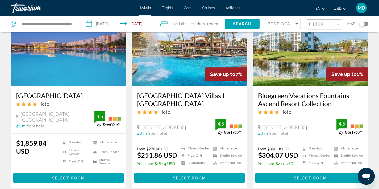
click at [86, 56] on img "Main content" at bounding box center [69, 43] width 116 height 85
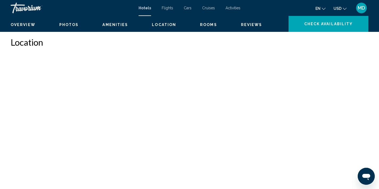
scroll to position [1, 0]
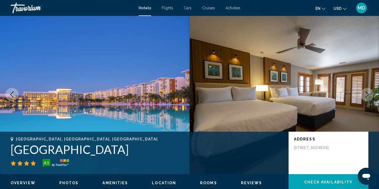
click at [366, 96] on icon "Next image" at bounding box center [367, 94] width 6 height 6
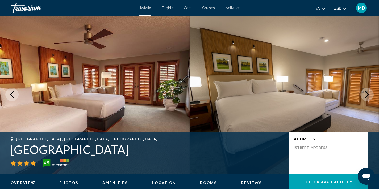
click at [12, 93] on icon "Previous image" at bounding box center [12, 94] width 6 height 6
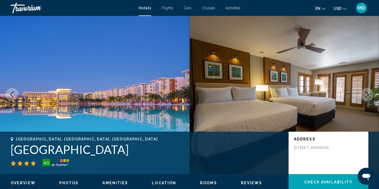
click at [12, 93] on icon "Previous image" at bounding box center [12, 94] width 6 height 6
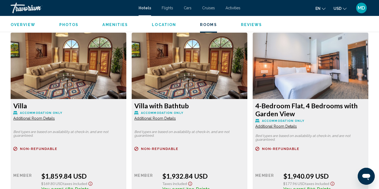
scroll to position [692, 0]
